Goal: Task Accomplishment & Management: Complete application form

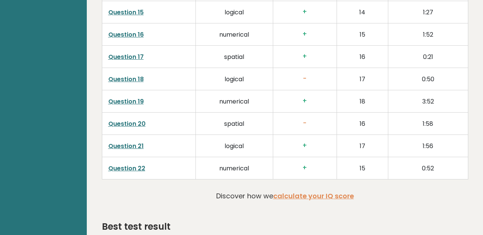
scroll to position [1496, 0]
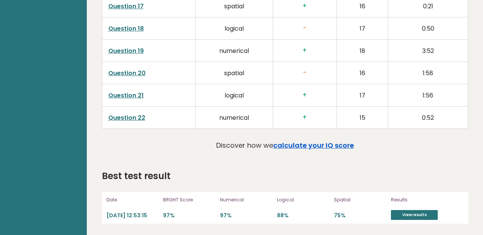
click at [284, 141] on link "calculate your IQ score" at bounding box center [313, 144] width 81 height 9
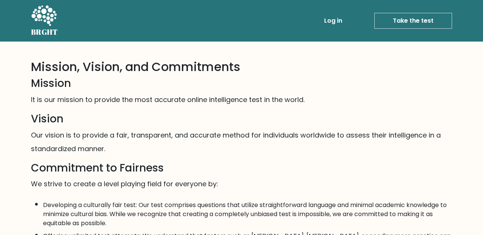
click at [412, 20] on link "Take the test" at bounding box center [413, 21] width 78 height 16
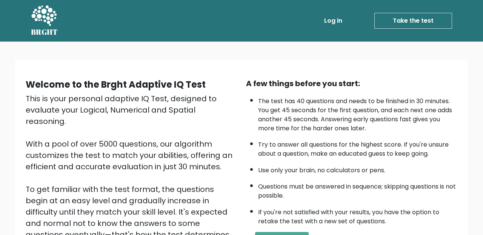
click at [412, 20] on link "Take the test" at bounding box center [413, 21] width 78 height 16
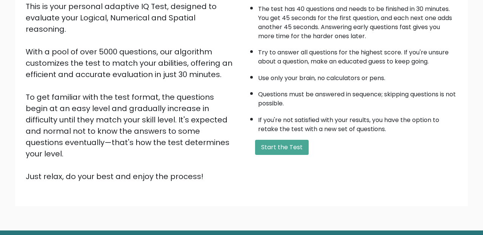
scroll to position [111, 0]
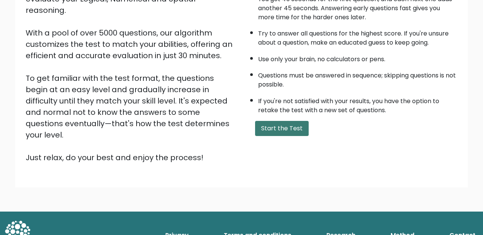
click at [270, 126] on button "Start the Test" at bounding box center [282, 128] width 54 height 15
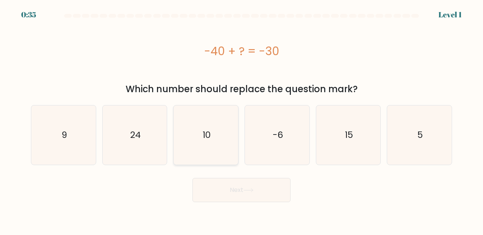
click at [197, 148] on icon "10" at bounding box center [205, 134] width 59 height 59
click at [241, 119] on input "c. 10" at bounding box center [241, 118] width 0 height 2
radio input "true"
click at [219, 185] on button "Next" at bounding box center [241, 190] width 98 height 24
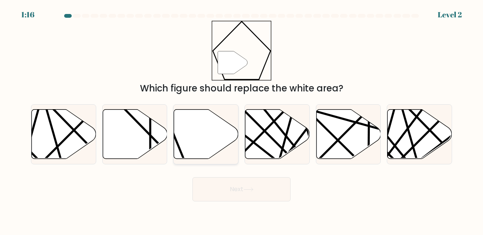
click at [201, 151] on icon at bounding box center [206, 133] width 65 height 49
click at [241, 119] on input "c." at bounding box center [241, 118] width 0 height 2
radio input "true"
click at [230, 186] on button "Next" at bounding box center [241, 189] width 98 height 24
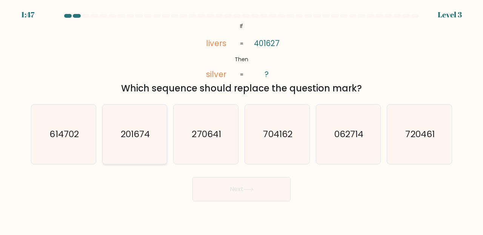
click at [151, 154] on icon "201674" at bounding box center [134, 133] width 59 height 59
click at [241, 119] on input "b. 201674" at bounding box center [241, 118] width 0 height 2
radio input "true"
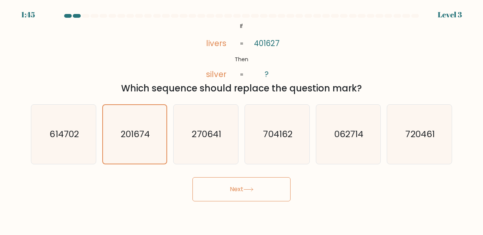
click at [203, 180] on button "Next" at bounding box center [241, 189] width 98 height 24
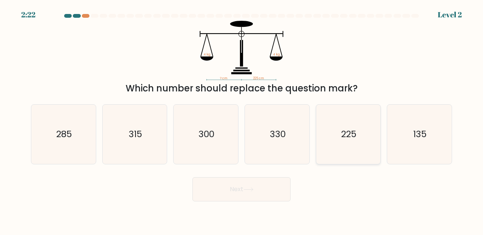
click at [349, 150] on icon "225" at bounding box center [348, 133] width 59 height 59
click at [242, 119] on input "e. 225" at bounding box center [241, 118] width 0 height 2
radio input "true"
click at [264, 192] on button "Next" at bounding box center [241, 189] width 98 height 24
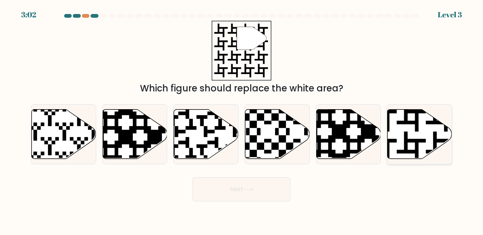
click at [408, 132] on icon at bounding box center [419, 133] width 65 height 49
click at [242, 119] on input "f." at bounding box center [241, 118] width 0 height 2
radio input "true"
click at [261, 187] on button "Next" at bounding box center [241, 189] width 98 height 24
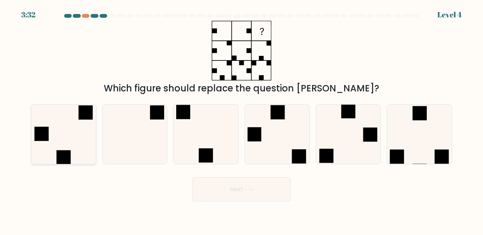
click at [92, 139] on icon at bounding box center [63, 133] width 59 height 59
click at [241, 119] on input "a." at bounding box center [241, 118] width 0 height 2
radio input "true"
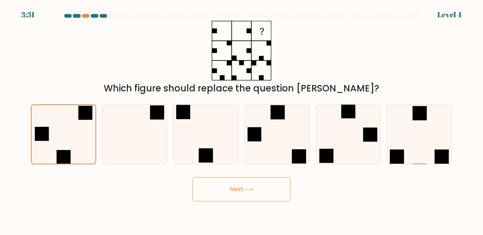
click at [245, 192] on button "Next" at bounding box center [241, 189] width 98 height 24
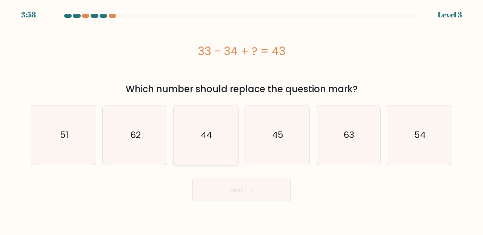
click at [229, 133] on icon "44" at bounding box center [205, 134] width 59 height 59
click at [241, 119] on input "c. 44" at bounding box center [241, 118] width 0 height 2
radio input "true"
click at [236, 195] on button "Next" at bounding box center [241, 190] width 98 height 24
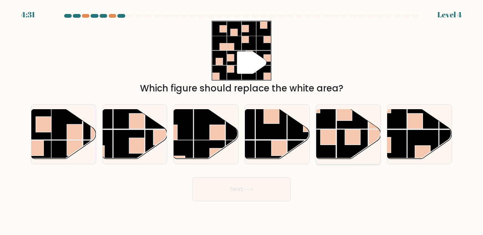
click at [345, 142] on rect at bounding box center [352, 136] width 15 height 15
click at [242, 119] on input "e." at bounding box center [241, 118] width 0 height 2
radio input "true"
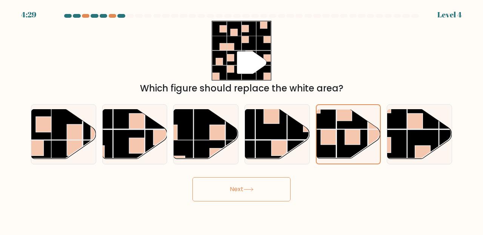
click at [281, 186] on button "Next" at bounding box center [241, 189] width 98 height 24
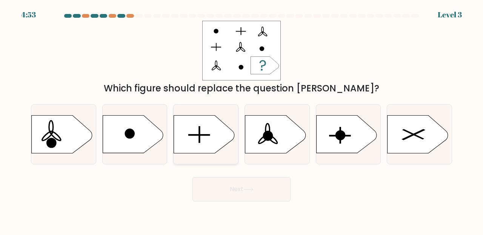
click at [213, 150] on icon at bounding box center [204, 134] width 60 height 38
click at [241, 119] on input "c." at bounding box center [241, 118] width 0 height 2
radio input "true"
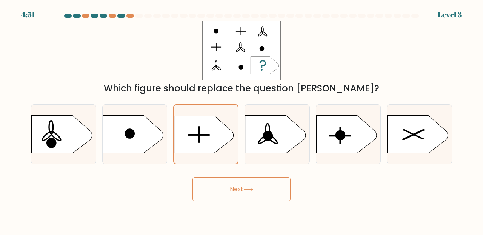
click at [227, 177] on button "Next" at bounding box center [241, 189] width 98 height 24
click at [227, 187] on button "Next" at bounding box center [241, 189] width 98 height 24
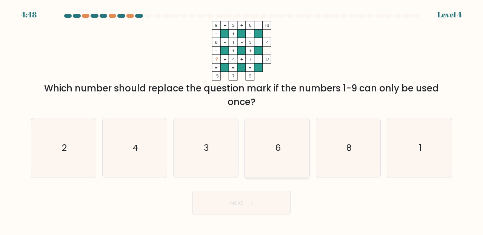
click at [261, 150] on icon "6" at bounding box center [276, 147] width 59 height 59
click at [242, 119] on input "d. 6" at bounding box center [241, 118] width 0 height 2
radio input "true"
click at [248, 207] on button "Next" at bounding box center [241, 202] width 98 height 24
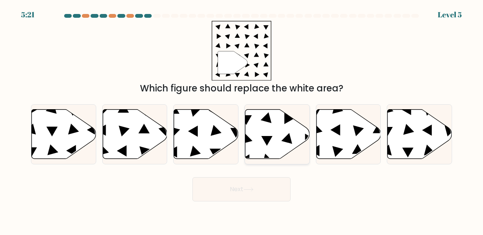
click at [265, 143] on icon at bounding box center [277, 133] width 65 height 49
click at [242, 119] on input "d." at bounding box center [241, 118] width 0 height 2
radio input "true"
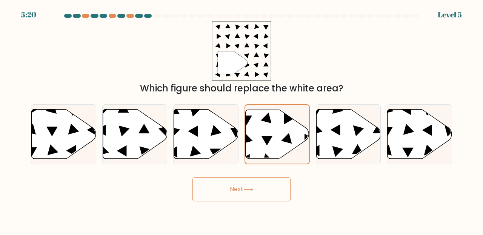
click at [259, 195] on button "Next" at bounding box center [241, 189] width 98 height 24
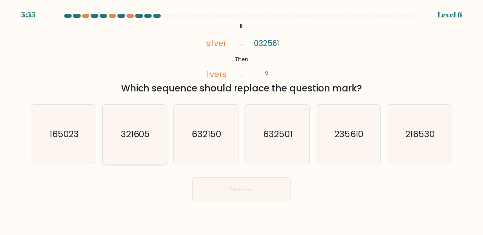
click at [154, 152] on icon "321605" at bounding box center [134, 133] width 59 height 59
click at [241, 119] on input "b. 321605" at bounding box center [241, 118] width 0 height 2
radio input "true"
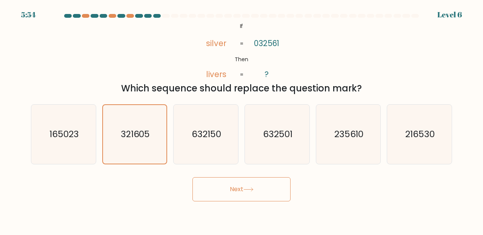
click at [194, 184] on button "Next" at bounding box center [241, 189] width 98 height 24
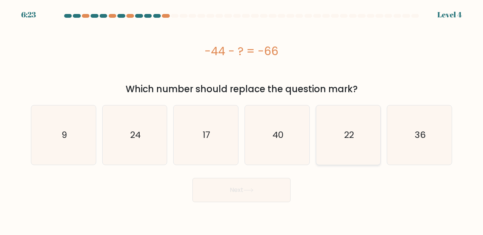
click at [336, 122] on icon "22" at bounding box center [348, 134] width 59 height 59
click at [242, 119] on input "e. 22" at bounding box center [241, 118] width 0 height 2
radio input "true"
click at [225, 197] on button "Next" at bounding box center [241, 190] width 98 height 24
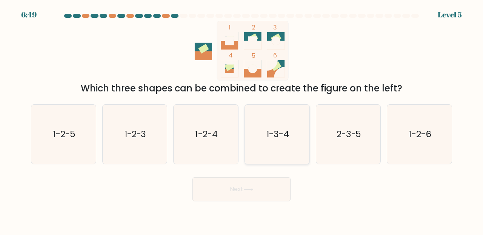
click at [266, 149] on icon "1-3-4" at bounding box center [276, 133] width 59 height 59
click at [242, 119] on input "d. 1-3-4" at bounding box center [241, 118] width 0 height 2
radio input "true"
click at [251, 182] on button "Next" at bounding box center [241, 189] width 98 height 24
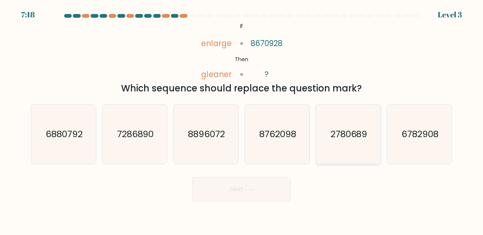
click at [356, 137] on text "2780689" at bounding box center [348, 134] width 37 height 12
click at [242, 119] on input "e. 2780689" at bounding box center [241, 118] width 0 height 2
radio input "true"
click at [272, 188] on button "Next" at bounding box center [241, 189] width 98 height 24
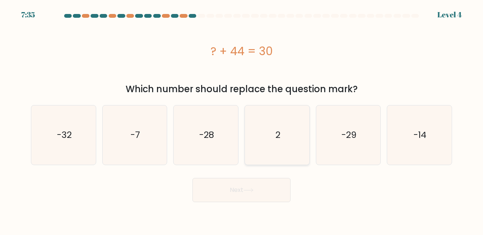
click at [280, 138] on icon "2" at bounding box center [276, 134] width 59 height 59
click at [242, 119] on input "d. 2" at bounding box center [241, 118] width 0 height 2
radio input "true"
click at [233, 197] on button "Next" at bounding box center [241, 190] width 98 height 24
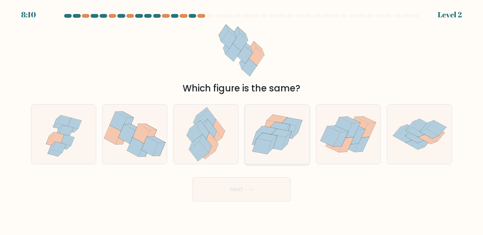
click at [258, 151] on icon at bounding box center [261, 145] width 19 height 15
click at [242, 119] on input "d." at bounding box center [241, 118] width 0 height 2
radio input "true"
click at [238, 189] on button "Next" at bounding box center [241, 189] width 98 height 24
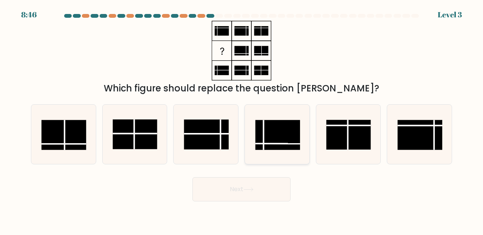
click at [256, 143] on line at bounding box center [277, 143] width 45 height 0
click at [242, 119] on input "d." at bounding box center [241, 118] width 0 height 2
radio input "true"
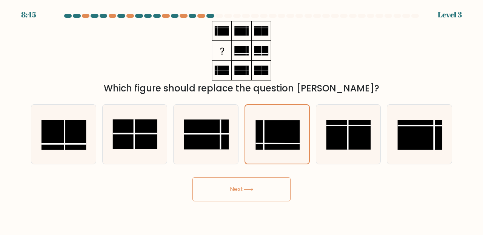
click at [246, 184] on button "Next" at bounding box center [241, 189] width 98 height 24
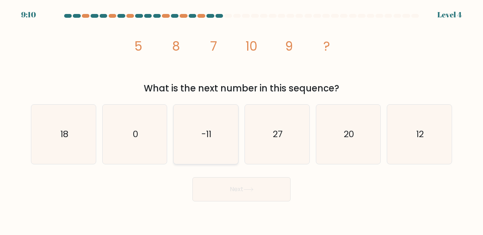
click at [201, 141] on icon "-11" at bounding box center [205, 133] width 59 height 59
click at [241, 119] on input "c. -11" at bounding box center [241, 118] width 0 height 2
radio input "true"
click at [404, 145] on icon "12" at bounding box center [419, 133] width 59 height 59
click at [242, 119] on input "f. 12" at bounding box center [241, 118] width 0 height 2
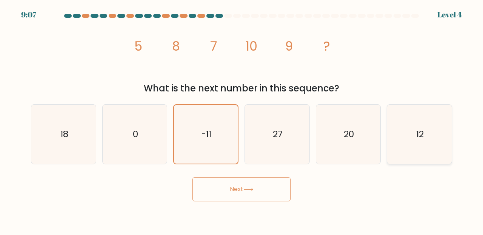
radio input "true"
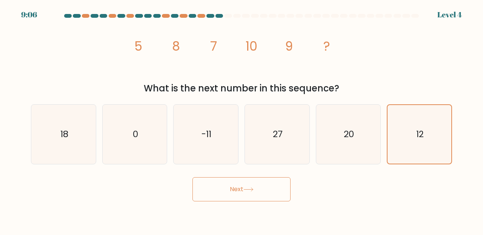
click at [276, 189] on button "Next" at bounding box center [241, 189] width 98 height 24
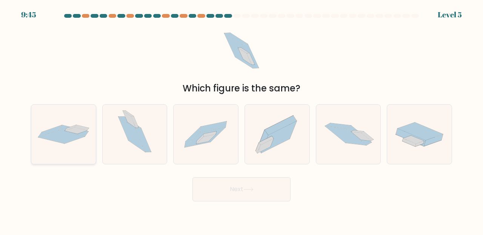
click at [80, 129] on icon at bounding box center [76, 130] width 22 height 6
click at [241, 119] on input "a." at bounding box center [241, 118] width 0 height 2
radio input "true"
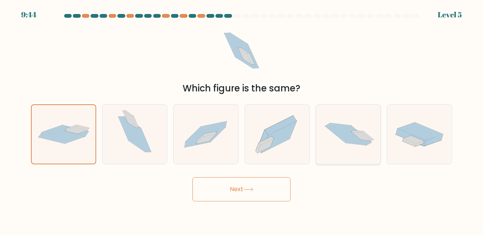
click at [342, 131] on icon at bounding box center [345, 135] width 41 height 19
click at [242, 119] on input "e." at bounding box center [241, 118] width 0 height 2
radio input "true"
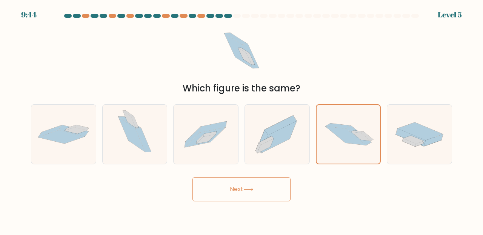
click at [256, 199] on button "Next" at bounding box center [241, 189] width 98 height 24
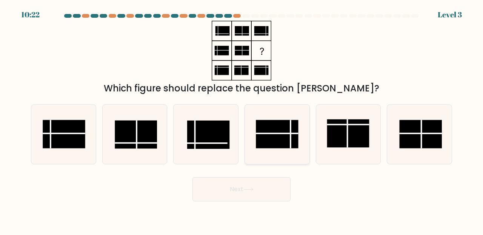
click at [280, 156] on icon at bounding box center [276, 133] width 59 height 59
click at [242, 119] on input "d." at bounding box center [241, 118] width 0 height 2
radio input "true"
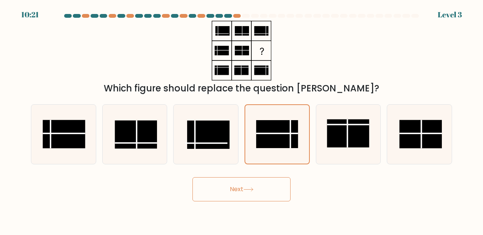
click at [258, 185] on button "Next" at bounding box center [241, 189] width 98 height 24
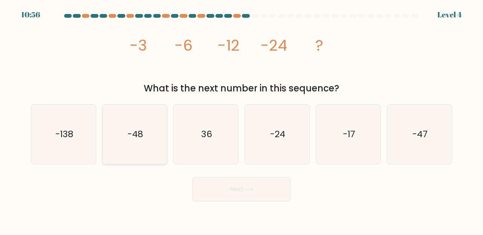
click at [136, 127] on icon "-48" at bounding box center [134, 133] width 59 height 59
click at [241, 119] on input "b. -48" at bounding box center [241, 118] width 0 height 2
radio input "true"
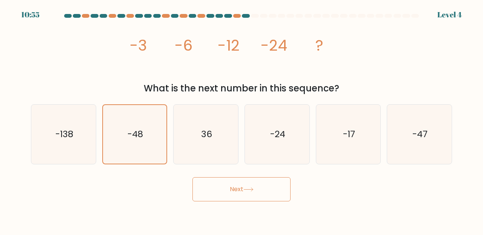
click at [234, 196] on button "Next" at bounding box center [241, 189] width 98 height 24
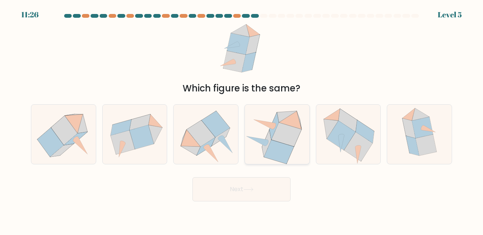
click at [264, 139] on icon at bounding box center [256, 140] width 21 height 9
click at [242, 119] on input "d." at bounding box center [241, 118] width 0 height 2
radio input "true"
click at [222, 197] on button "Next" at bounding box center [241, 189] width 98 height 24
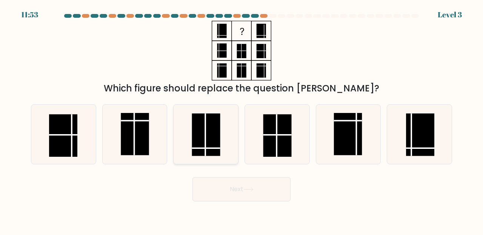
click at [201, 131] on rect at bounding box center [206, 134] width 28 height 42
click at [241, 119] on input "c." at bounding box center [241, 118] width 0 height 2
radio input "true"
click at [218, 179] on button "Next" at bounding box center [241, 189] width 98 height 24
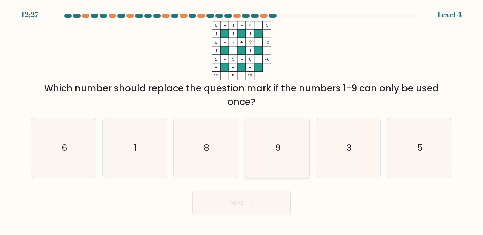
click at [269, 142] on icon "9" at bounding box center [276, 147] width 59 height 59
click at [242, 119] on input "d. 9" at bounding box center [241, 118] width 0 height 2
radio input "true"
click at [256, 194] on button "Next" at bounding box center [241, 202] width 98 height 24
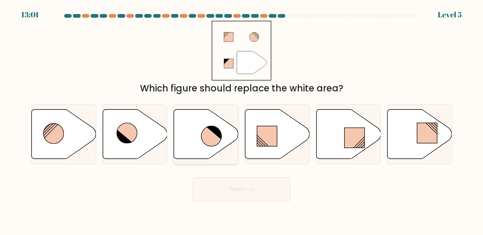
click at [212, 149] on icon at bounding box center [206, 133] width 65 height 49
click at [241, 119] on input "c." at bounding box center [241, 118] width 0 height 2
radio input "true"
click at [221, 183] on button "Next" at bounding box center [241, 189] width 98 height 24
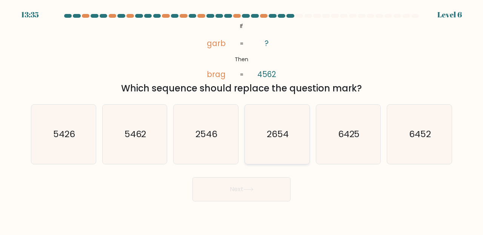
click at [250, 147] on icon "2654" at bounding box center [276, 133] width 59 height 59
click at [242, 119] on input "d. 2654" at bounding box center [241, 118] width 0 height 2
radio input "true"
click at [262, 182] on button "Next" at bounding box center [241, 189] width 98 height 24
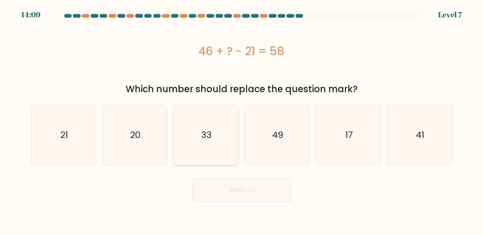
click at [205, 157] on icon "33" at bounding box center [205, 134] width 59 height 59
click at [241, 119] on input "c. 33" at bounding box center [241, 118] width 0 height 2
radio input "true"
click at [209, 197] on button "Next" at bounding box center [241, 190] width 98 height 24
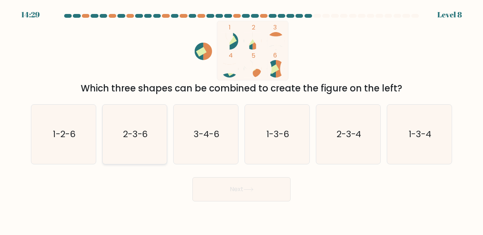
click at [143, 153] on icon "2-3-6" at bounding box center [134, 133] width 59 height 59
click at [241, 119] on input "b. 2-3-6" at bounding box center [241, 118] width 0 height 2
radio input "true"
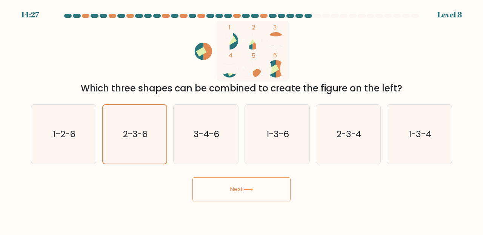
click at [246, 197] on button "Next" at bounding box center [241, 189] width 98 height 24
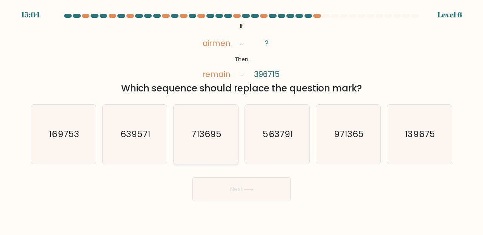
click at [197, 139] on text "713695" at bounding box center [207, 134] width 30 height 12
click at [241, 119] on input "c. 713695" at bounding box center [241, 118] width 0 height 2
radio input "true"
click at [225, 187] on button "Next" at bounding box center [241, 189] width 98 height 24
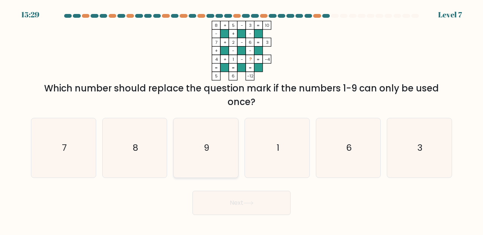
click at [212, 167] on icon "9" at bounding box center [205, 147] width 59 height 59
click at [241, 119] on input "c. 9" at bounding box center [241, 118] width 0 height 2
radio input "true"
click at [154, 152] on icon "8" at bounding box center [134, 147] width 59 height 59
click at [241, 119] on input "b. 8" at bounding box center [241, 118] width 0 height 2
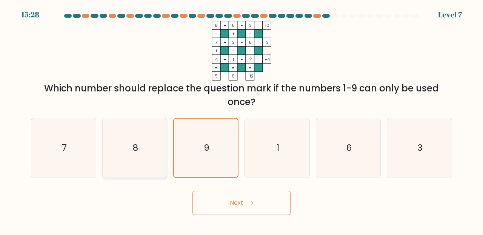
radio input "true"
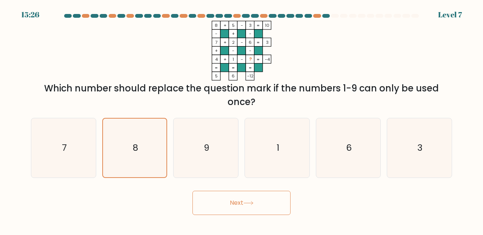
click at [208, 197] on button "Next" at bounding box center [241, 202] width 98 height 24
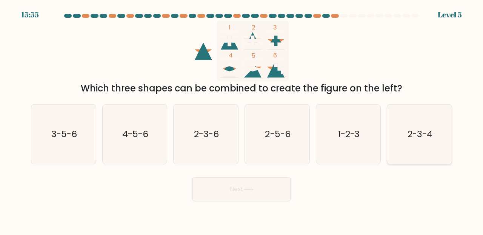
click at [396, 128] on icon "2-3-4" at bounding box center [419, 133] width 59 height 59
click at [242, 119] on input "f. 2-3-4" at bounding box center [241, 118] width 0 height 2
radio input "true"
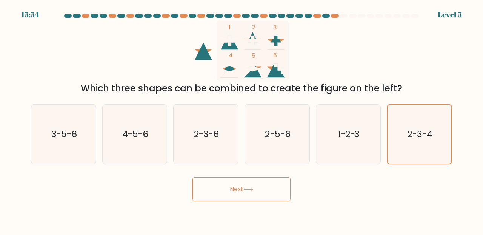
click at [280, 185] on button "Next" at bounding box center [241, 189] width 98 height 24
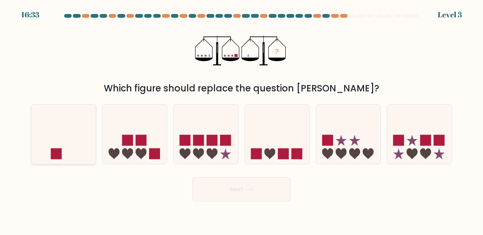
click at [67, 135] on icon at bounding box center [63, 134] width 65 height 53
click at [241, 119] on input "a." at bounding box center [241, 118] width 0 height 2
radio input "true"
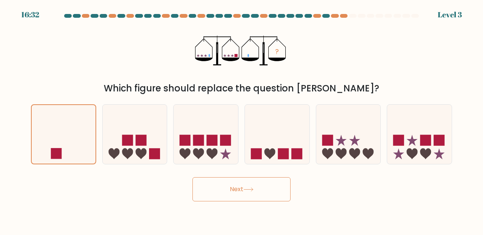
click at [238, 194] on button "Next" at bounding box center [241, 189] width 98 height 24
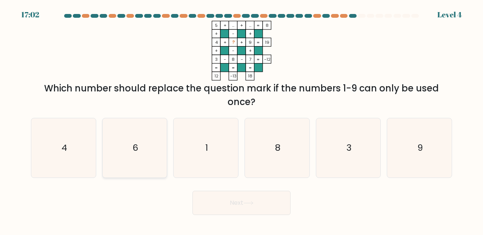
click at [131, 141] on icon "6" at bounding box center [134, 147] width 59 height 59
click at [241, 119] on input "b. 6" at bounding box center [241, 118] width 0 height 2
radio input "true"
click at [225, 184] on form at bounding box center [241, 114] width 483 height 201
click at [223, 192] on button "Next" at bounding box center [241, 202] width 98 height 24
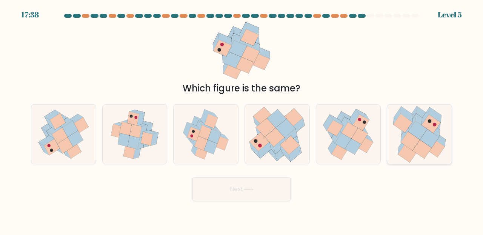
click at [407, 133] on icon at bounding box center [405, 132] width 8 height 17
click at [242, 119] on input "f." at bounding box center [241, 118] width 0 height 2
radio input "true"
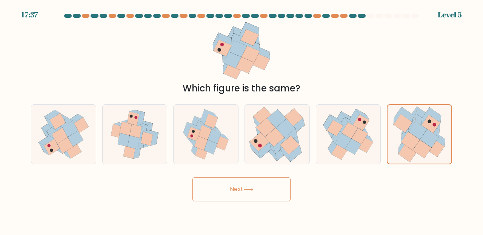
click at [275, 194] on button "Next" at bounding box center [241, 189] width 98 height 24
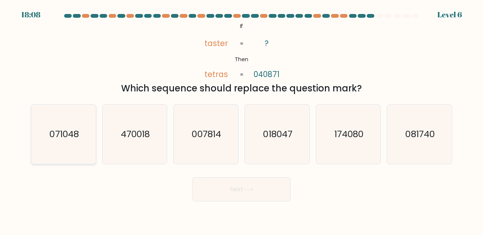
click at [81, 135] on icon "071048" at bounding box center [63, 133] width 59 height 59
click at [241, 119] on input "a. 071048" at bounding box center [241, 118] width 0 height 2
radio input "true"
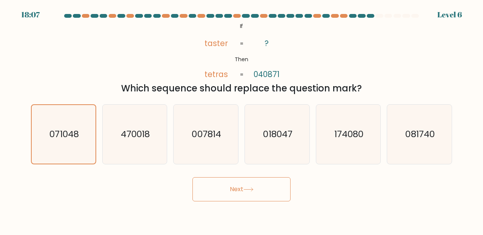
click at [220, 184] on button "Next" at bounding box center [241, 189] width 98 height 24
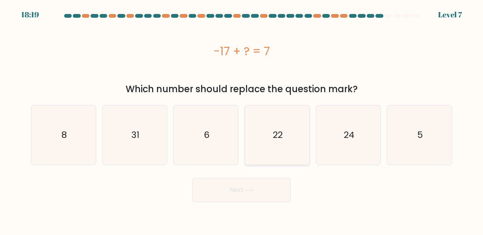
click at [284, 124] on icon "22" at bounding box center [276, 134] width 59 height 59
click at [242, 119] on input "d. 22" at bounding box center [241, 118] width 0 height 2
radio input "true"
click at [338, 152] on icon "24" at bounding box center [348, 134] width 59 height 59
click at [242, 119] on input "e. 24" at bounding box center [241, 118] width 0 height 2
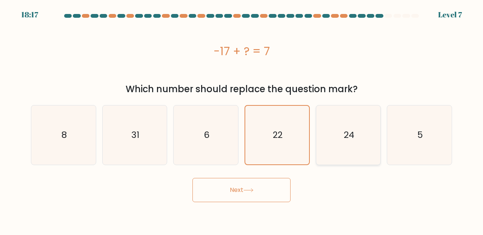
radio input "true"
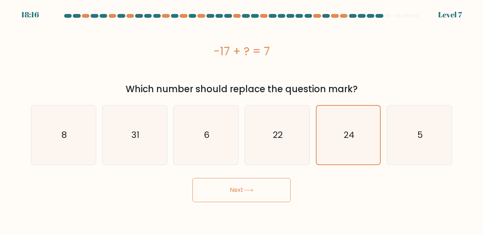
click at [270, 187] on button "Next" at bounding box center [241, 190] width 98 height 24
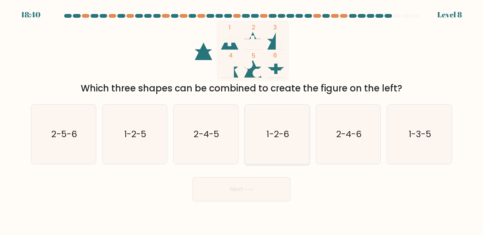
click at [278, 151] on icon "1-2-6" at bounding box center [276, 133] width 59 height 59
click at [242, 119] on input "d. 1-2-6" at bounding box center [241, 118] width 0 height 2
radio input "true"
click at [256, 192] on button "Next" at bounding box center [241, 189] width 98 height 24
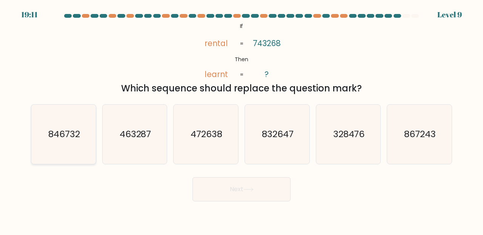
click at [71, 146] on icon "846732" at bounding box center [63, 133] width 59 height 59
click at [241, 119] on input "a. 846732" at bounding box center [241, 118] width 0 height 2
radio input "true"
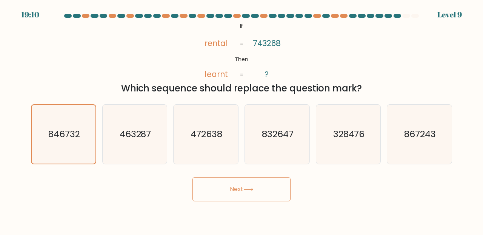
click at [275, 196] on button "Next" at bounding box center [241, 189] width 98 height 24
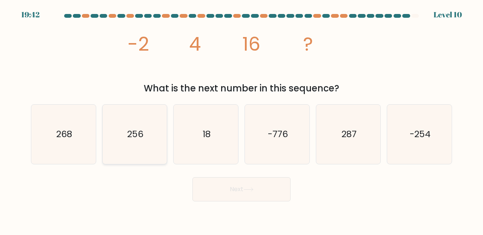
click at [144, 138] on icon "256" at bounding box center [134, 133] width 59 height 59
click at [241, 119] on input "b. 256" at bounding box center [241, 118] width 0 height 2
radio input "true"
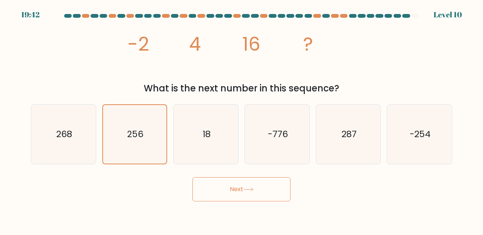
click at [227, 206] on body "19:42 Level 10" at bounding box center [241, 117] width 483 height 235
click at [238, 185] on button "Next" at bounding box center [241, 189] width 98 height 24
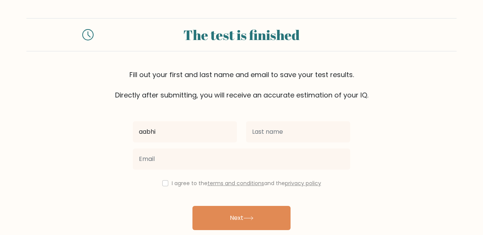
type input "aabhi"
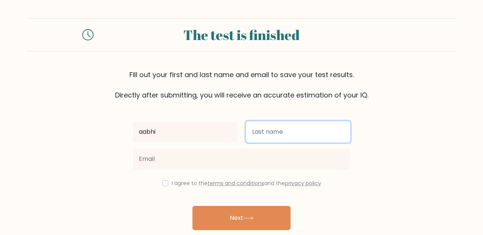
click at [281, 137] on input "text" at bounding box center [298, 131] width 104 height 21
type input "diimmle"
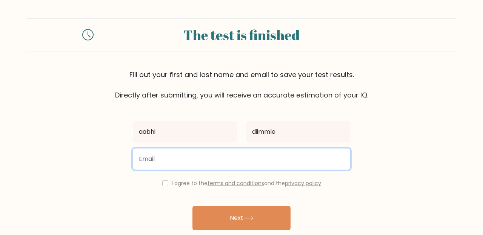
click at [195, 151] on input "email" at bounding box center [241, 158] width 217 height 21
type input "[EMAIL_ADDRESS][DOMAIN_NAME]"
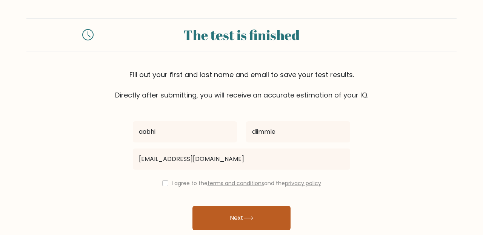
click at [209, 206] on button "Next" at bounding box center [241, 218] width 98 height 24
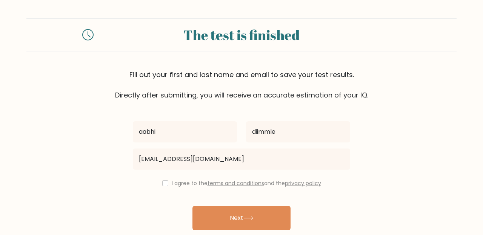
click at [162, 186] on div "I agree to the terms and conditions and the privacy policy" at bounding box center [241, 182] width 226 height 9
click at [163, 187] on div "aabhi diimmle [EMAIL_ADDRESS][DOMAIN_NAME] I agree to the terms and conditions …" at bounding box center [241, 173] width 226 height 147
click at [164, 183] on input "checkbox" at bounding box center [165, 183] width 6 height 6
checkbox input "true"
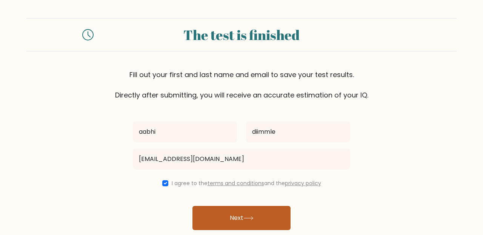
click at [221, 216] on button "Next" at bounding box center [241, 218] width 98 height 24
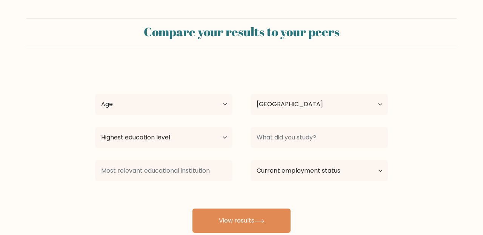
select select "IN"
click at [188, 106] on select "Age Under [DEMOGRAPHIC_DATA] [DEMOGRAPHIC_DATA] [DEMOGRAPHIC_DATA] [DEMOGRAPHIC…" at bounding box center [163, 104] width 137 height 21
select select "min_18"
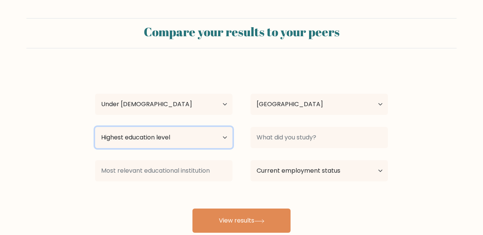
click at [176, 128] on select "Highest education level No schooling Primary Lower Secondary Upper Secondary Oc…" at bounding box center [163, 137] width 137 height 21
select select "upper_secondary"
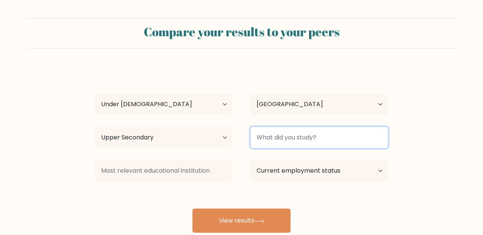
click at [309, 142] on input at bounding box center [318, 137] width 137 height 21
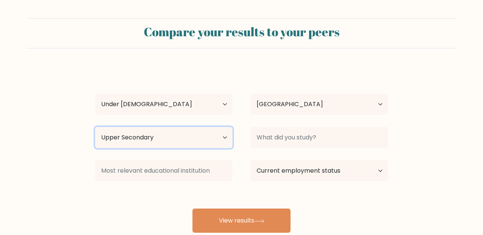
click at [207, 144] on select "Highest education level No schooling Primary Lower Secondary Upper Secondary Oc…" at bounding box center [163, 137] width 137 height 21
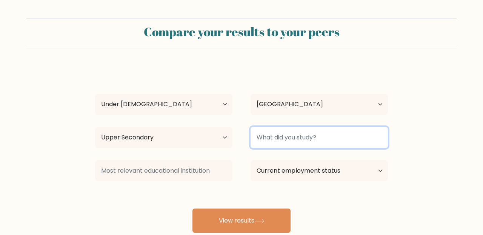
click at [258, 143] on input at bounding box center [318, 137] width 137 height 21
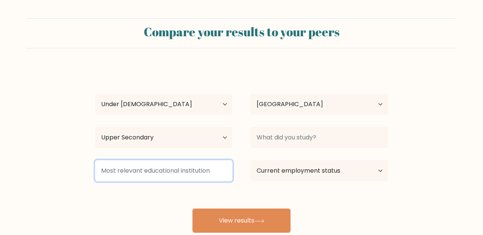
click at [206, 175] on input at bounding box center [163, 170] width 137 height 21
type input "Podar"
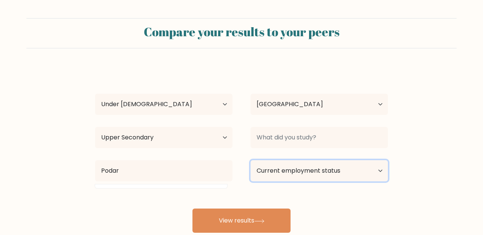
click at [278, 178] on select "Current employment status Employed Student Retired Other / prefer not to answer" at bounding box center [318, 170] width 137 height 21
select select "student"
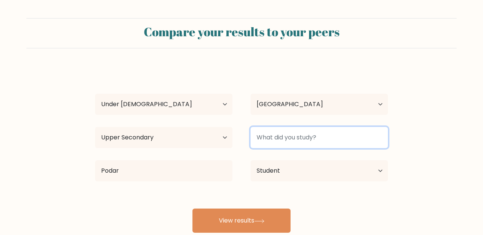
click at [280, 137] on input at bounding box center [318, 137] width 137 height 21
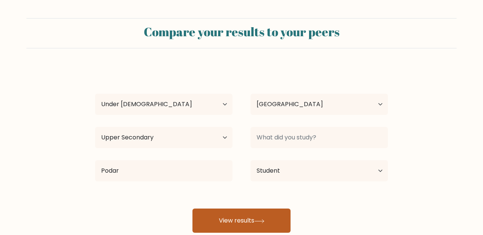
click at [243, 212] on button "View results" at bounding box center [241, 220] width 98 height 24
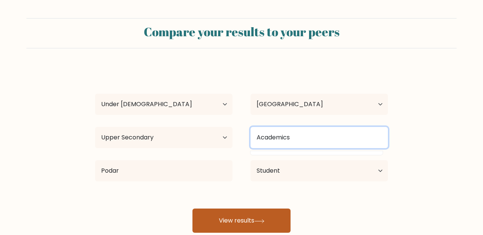
type input "Academics"
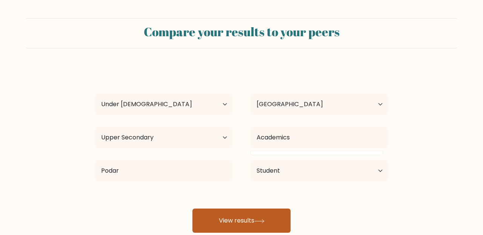
click at [258, 212] on button "View results" at bounding box center [241, 220] width 98 height 24
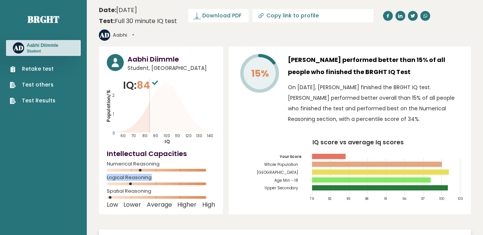
drag, startPoint x: 141, startPoint y: 155, endPoint x: 165, endPoint y: 171, distance: 28.5
click at [165, 171] on div "Aabhi Diimmle Student, India IQ: 84 Population/% IQ 0 1 2 60 70 80 90 100 110 1…" at bounding box center [161, 129] width 124 height 167
click at [160, 203] on span "Average" at bounding box center [159, 204] width 25 height 3
